Goal: Task Accomplishment & Management: Use online tool/utility

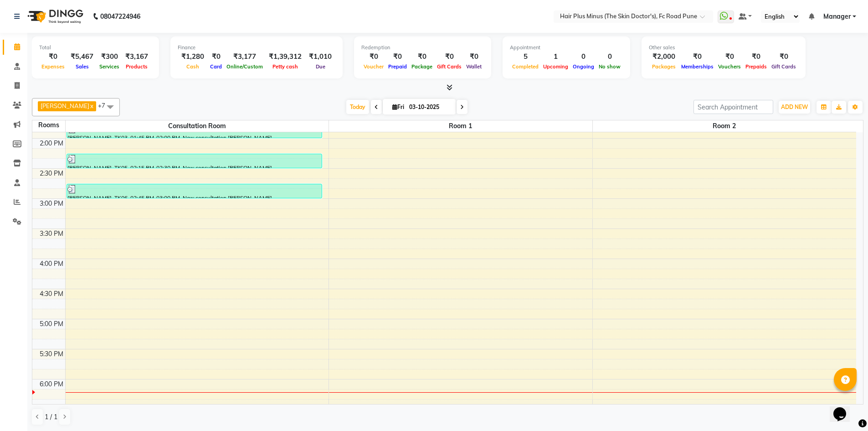
scroll to position [162, 0]
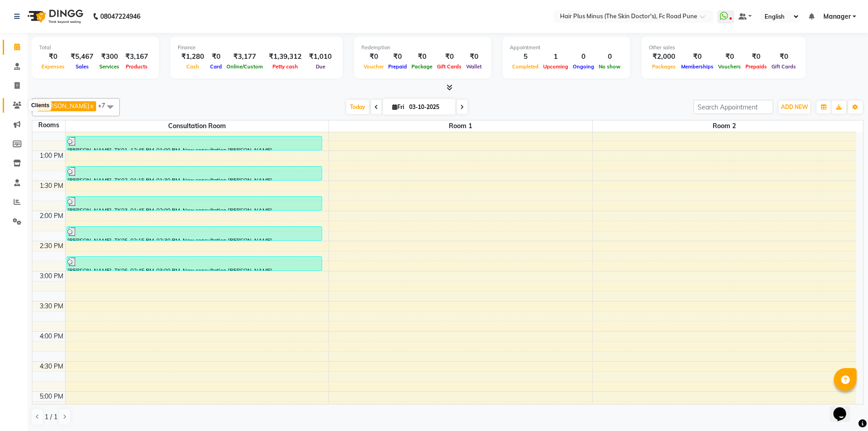
click at [18, 106] on icon at bounding box center [17, 105] width 9 height 7
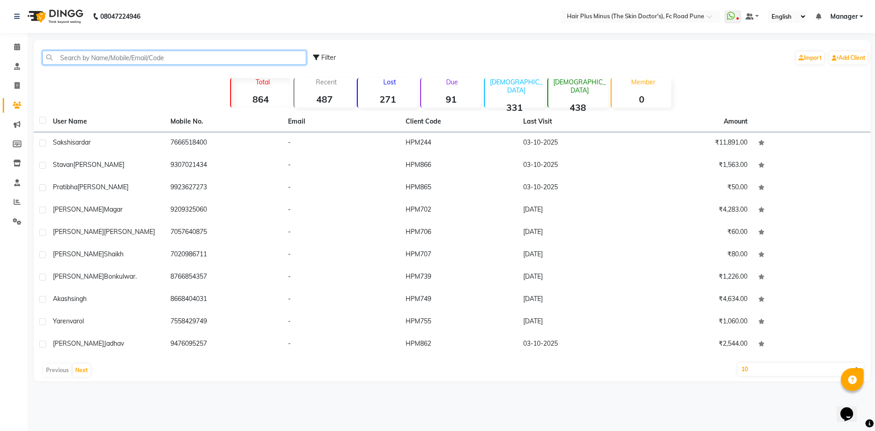
click at [104, 62] on input "text" at bounding box center [174, 58] width 264 height 14
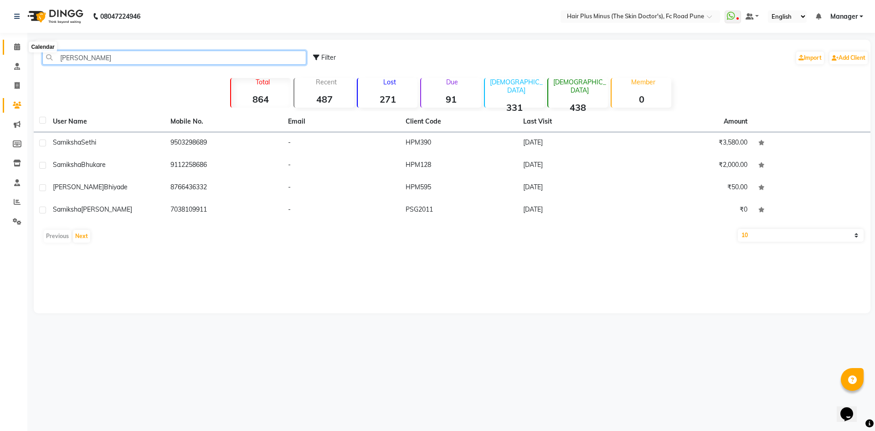
type input "[PERSON_NAME]"
click at [11, 45] on span at bounding box center [17, 47] width 16 height 10
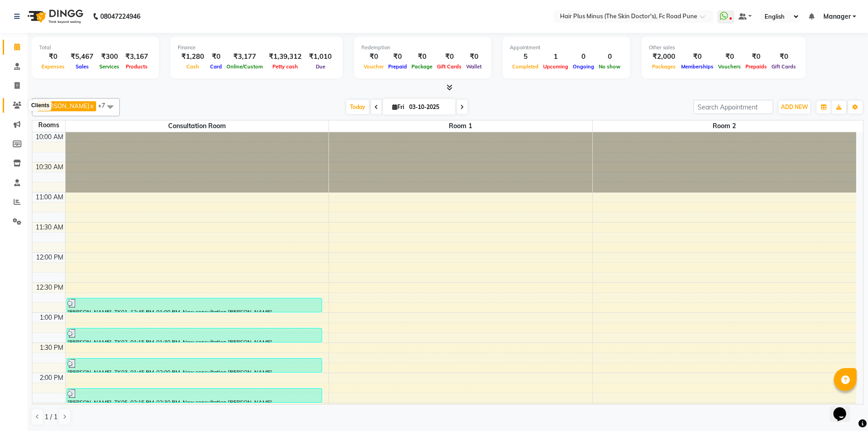
click at [17, 106] on icon at bounding box center [17, 105] width 9 height 7
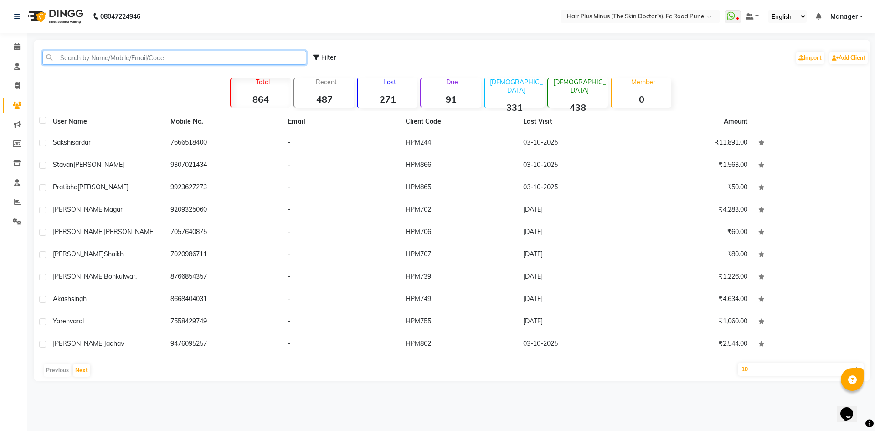
click at [67, 53] on input "text" at bounding box center [174, 58] width 264 height 14
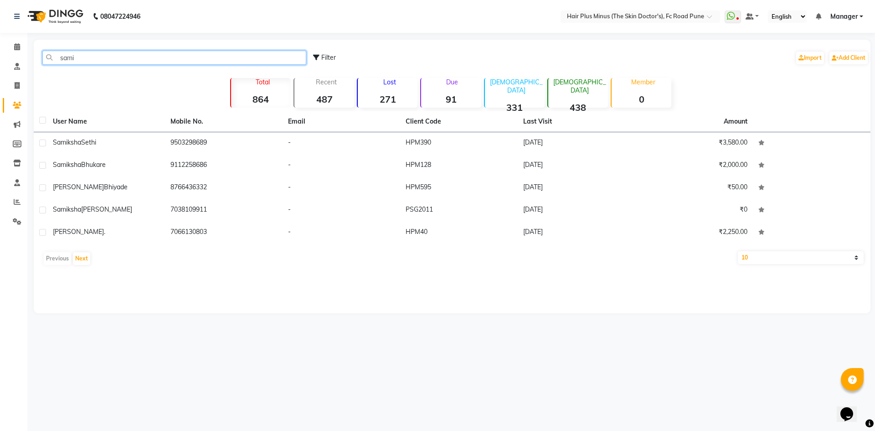
type input "sami"
click at [19, 107] on icon at bounding box center [17, 105] width 9 height 7
click at [15, 88] on icon at bounding box center [17, 85] width 5 height 7
select select "service"
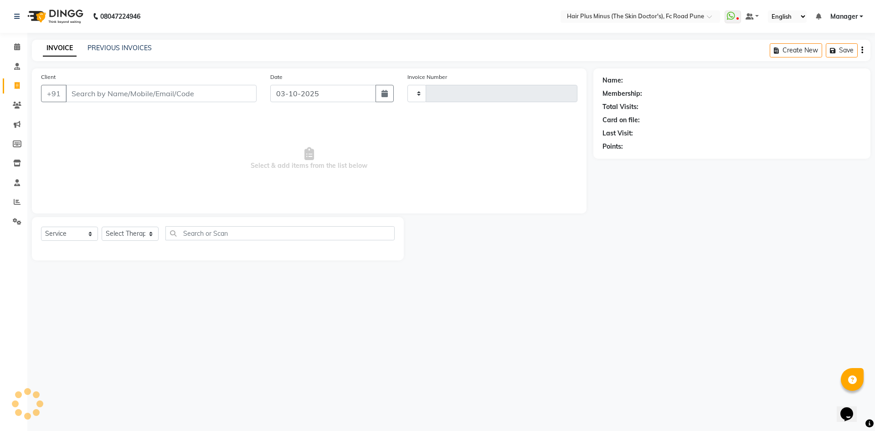
type input "1838"
select select "7911"
click at [102, 96] on input "Client" at bounding box center [161, 93] width 191 height 17
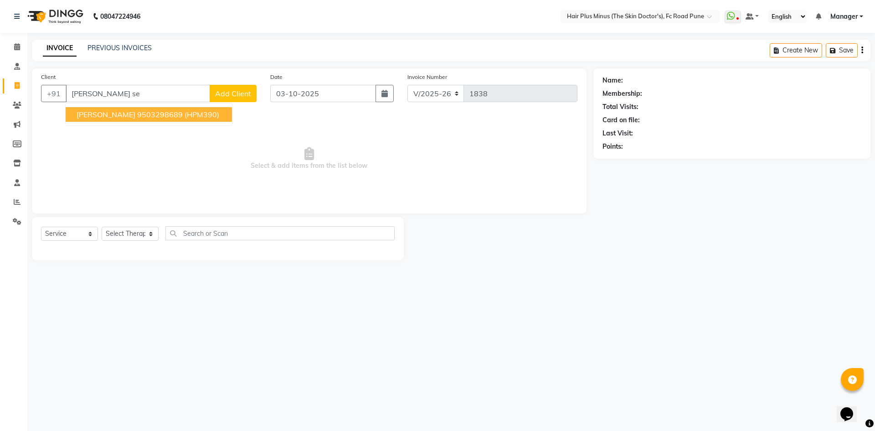
click at [109, 119] on button "[PERSON_NAME] 9503298689 (HPM390)" at bounding box center [149, 114] width 166 height 15
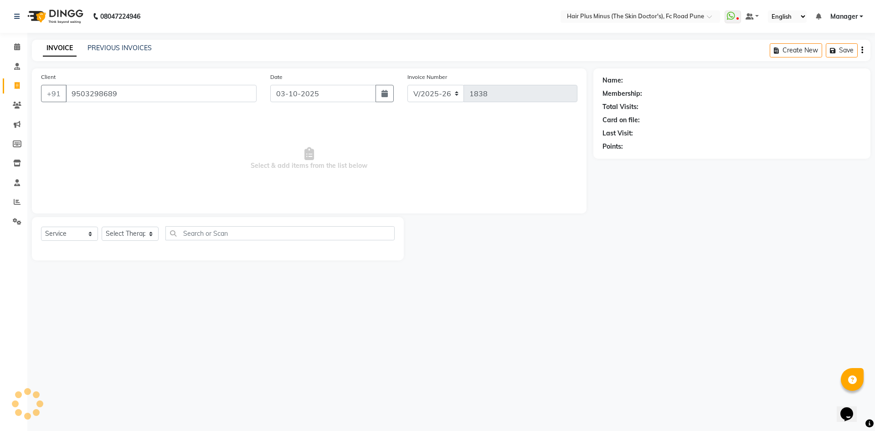
type input "9503298689"
click at [90, 234] on select "Select Service Product Membership Package Voucher Prepaid Gift Card" at bounding box center [69, 233] width 57 height 14
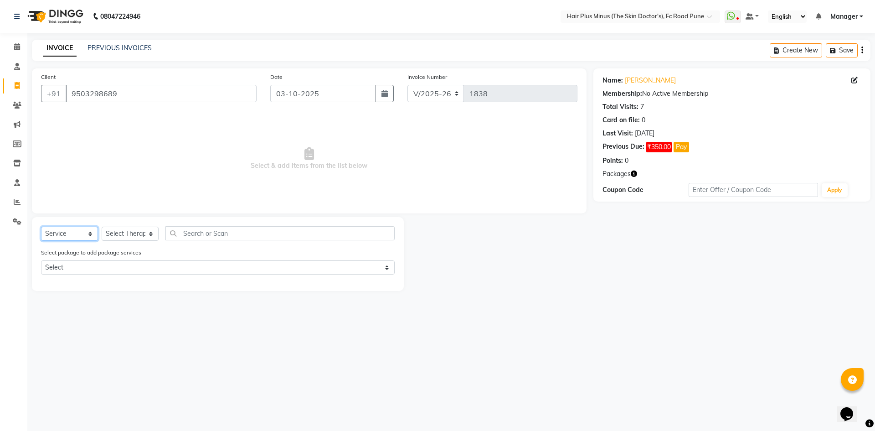
select select "product"
click at [41, 226] on select "Select Service Product Membership Package Voucher Prepaid Gift Card" at bounding box center [69, 233] width 57 height 14
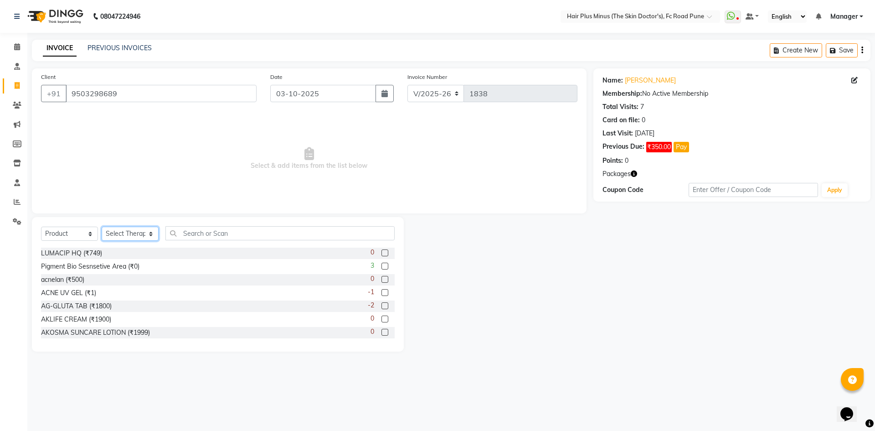
click at [149, 235] on select "Select Therapist Admin Dingg Dr [PERSON_NAME] Dr. [PERSON_NAME] [PERSON_NAME] D…" at bounding box center [130, 233] width 57 height 14
select select "90758"
click at [102, 226] on select "Select Therapist Admin Dingg Dr [PERSON_NAME] Dr. [PERSON_NAME] [PERSON_NAME] D…" at bounding box center [130, 233] width 57 height 14
click at [206, 234] on input "text" at bounding box center [279, 233] width 229 height 14
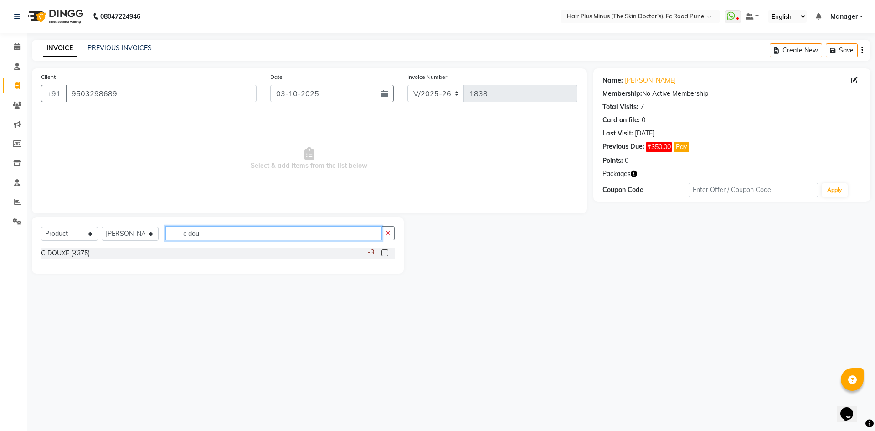
type input "c dou"
click at [388, 251] on label at bounding box center [384, 252] width 7 height 7
click at [387, 251] on input "checkbox" at bounding box center [384, 253] width 6 height 6
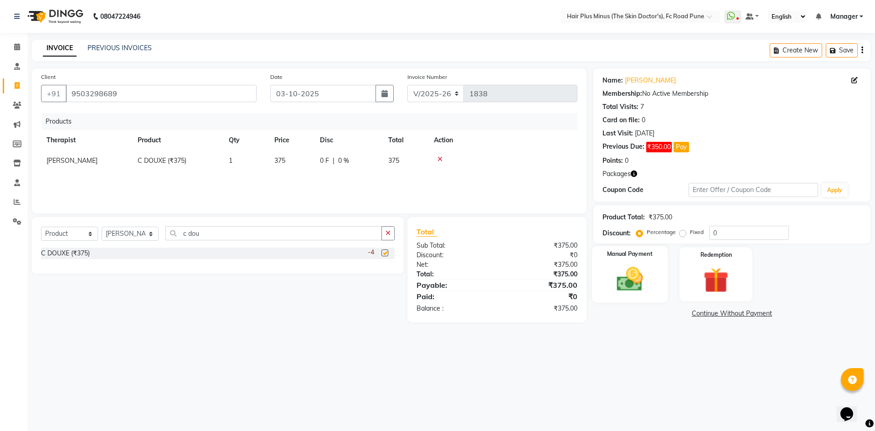
checkbox input "false"
click at [644, 278] on img at bounding box center [629, 279] width 42 height 30
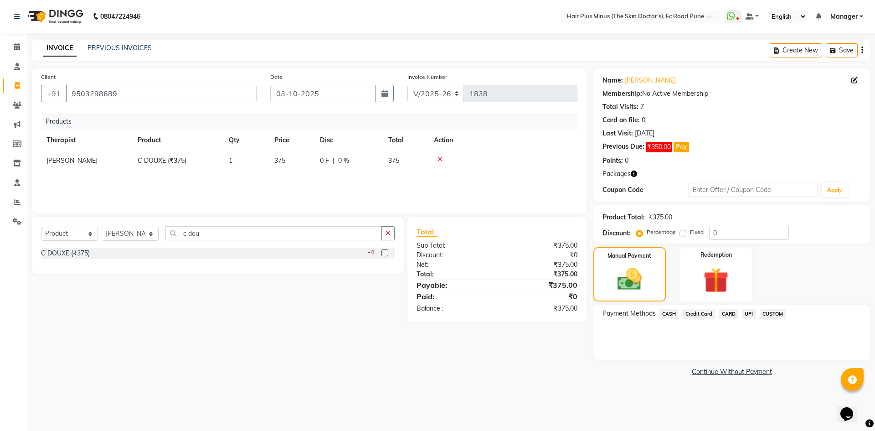
click at [746, 310] on span "UPI" at bounding box center [749, 313] width 14 height 10
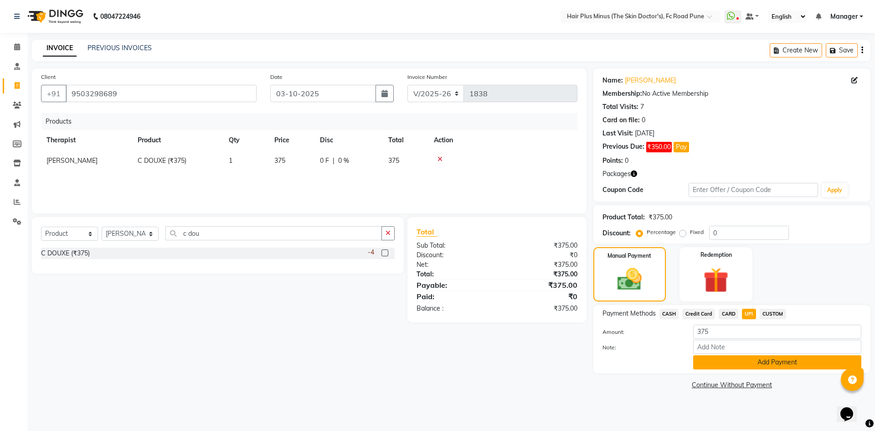
click at [715, 361] on button "Add Payment" at bounding box center [777, 362] width 168 height 14
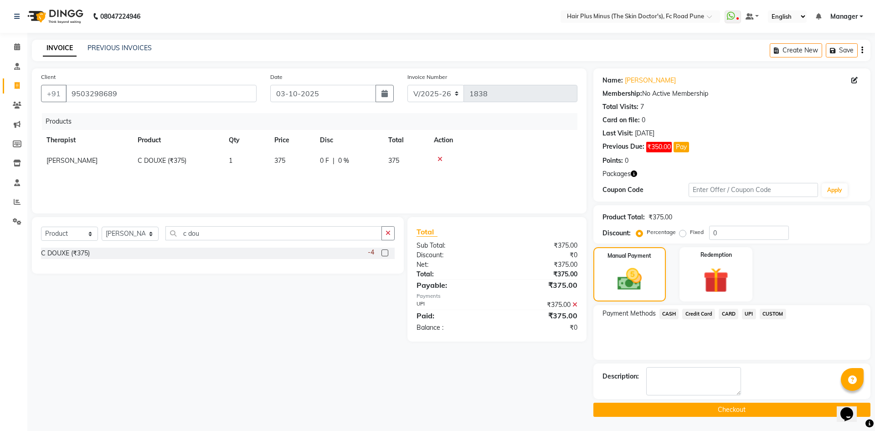
click at [698, 406] on button "Checkout" at bounding box center [731, 409] width 277 height 14
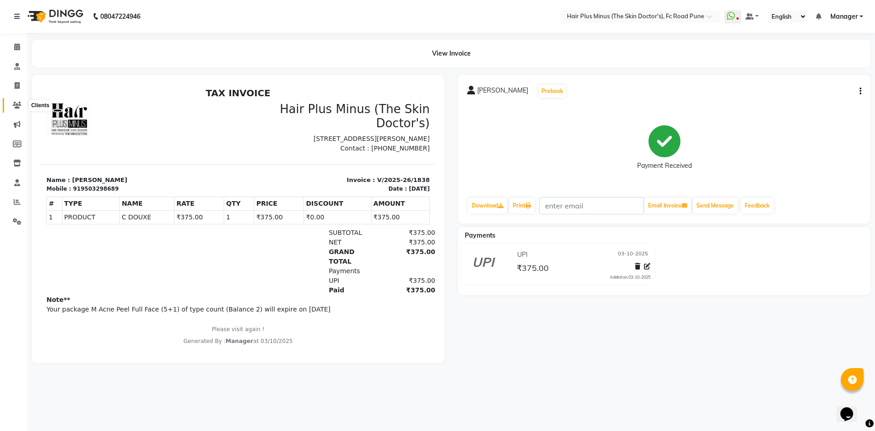
click at [18, 107] on icon at bounding box center [17, 105] width 9 height 7
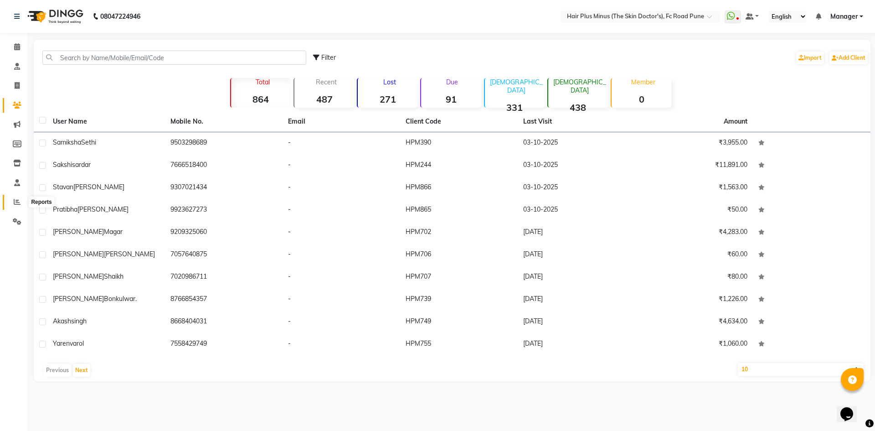
click at [14, 202] on icon at bounding box center [17, 201] width 7 height 7
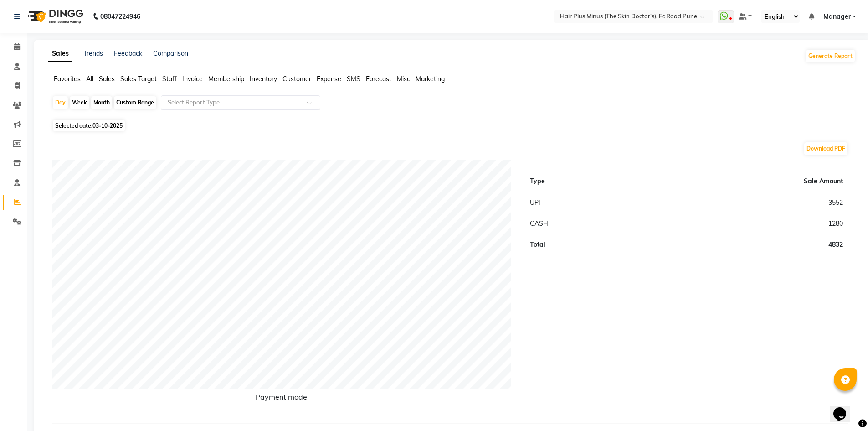
click at [315, 100] on div at bounding box center [240, 102] width 159 height 9
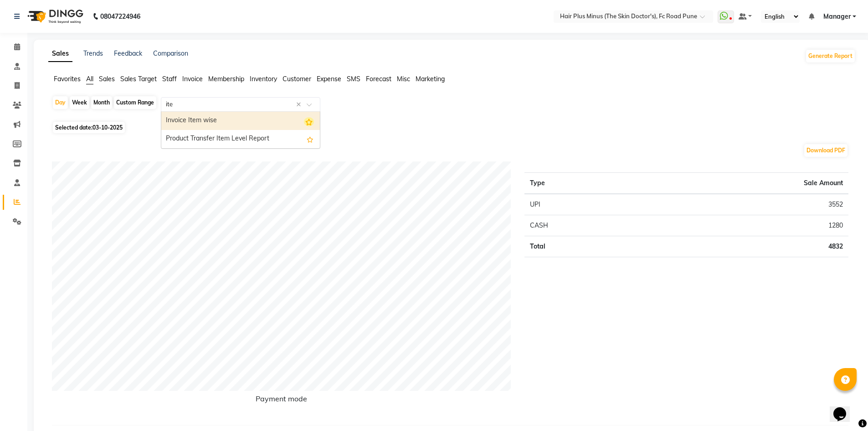
type input "item"
click at [262, 118] on div "Invoice Item wise" at bounding box center [240, 121] width 159 height 18
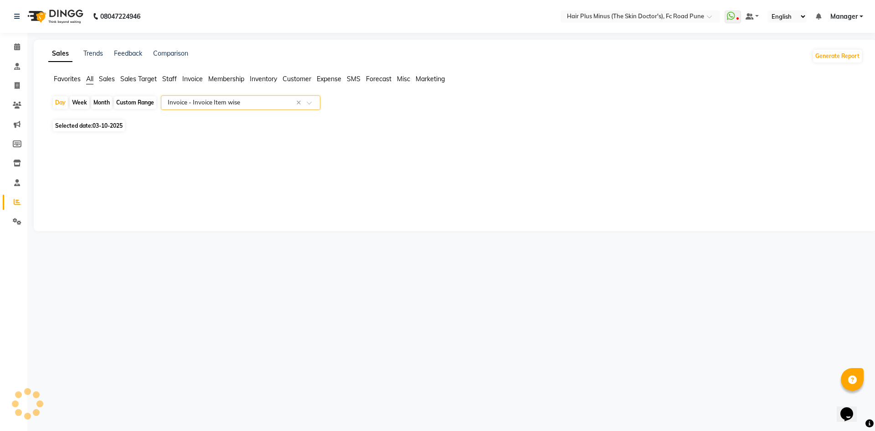
select select "full_report"
select select "csv"
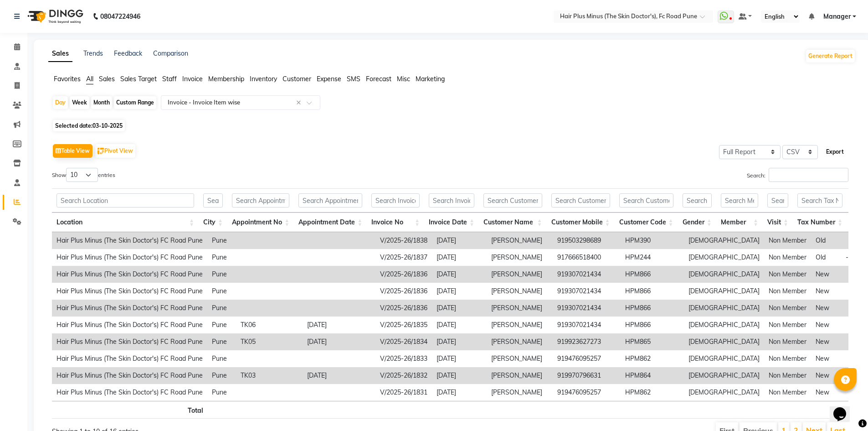
click at [836, 151] on button "Export" at bounding box center [835, 151] width 25 height 15
